Goal: Information Seeking & Learning: Learn about a topic

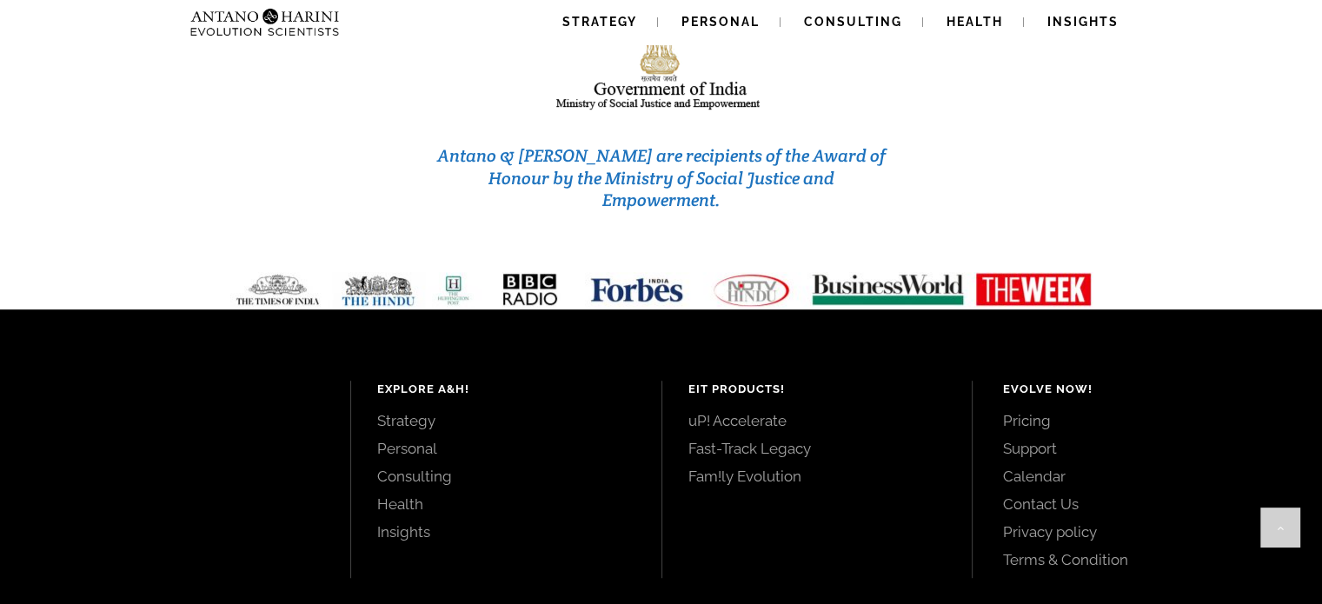
scroll to position [7486, 0]
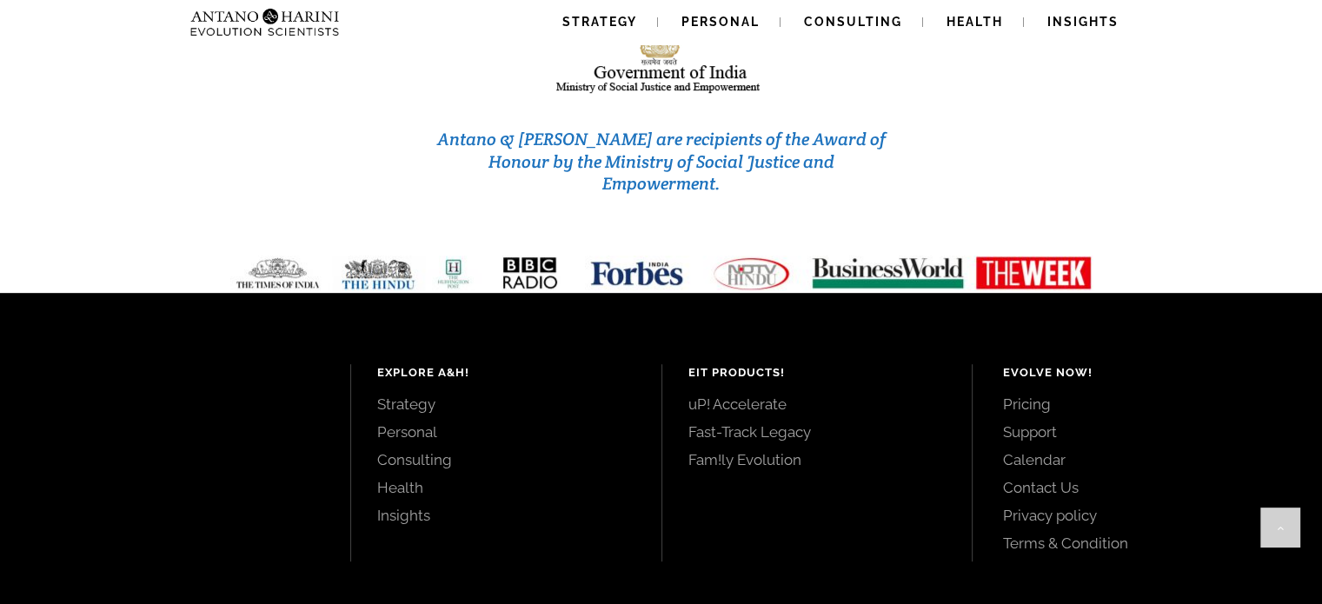
click at [1036, 395] on link "Pricing" at bounding box center [1143, 404] width 280 height 19
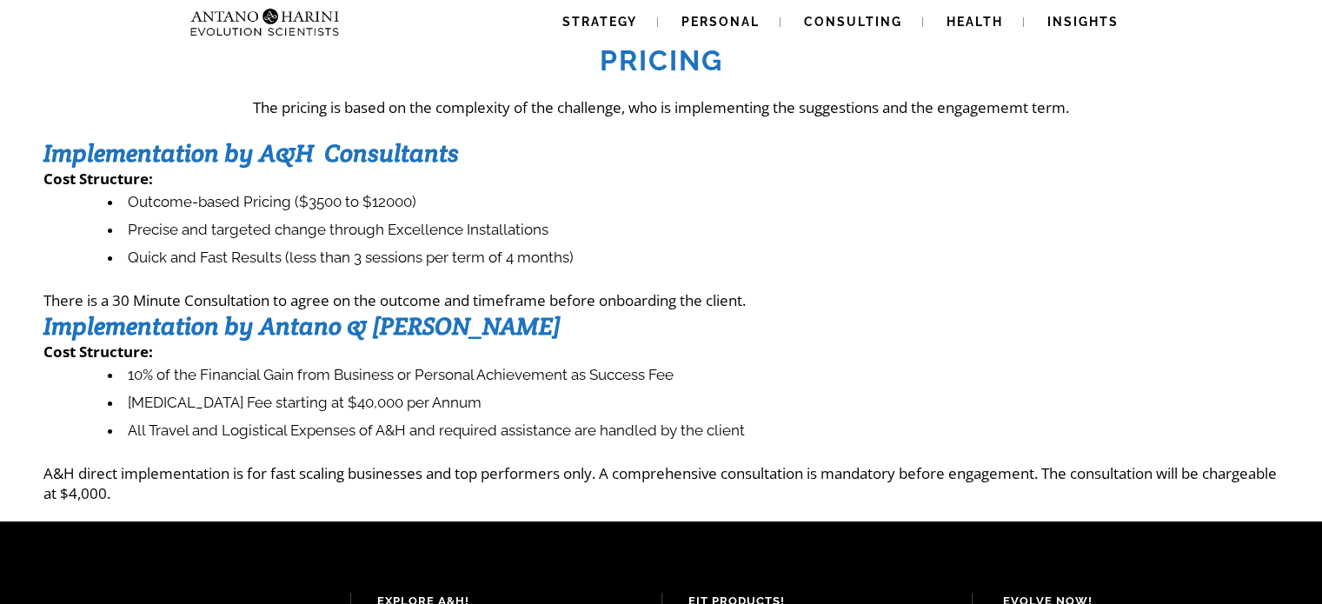
scroll to position [45, 0]
